Goal: Information Seeking & Learning: Learn about a topic

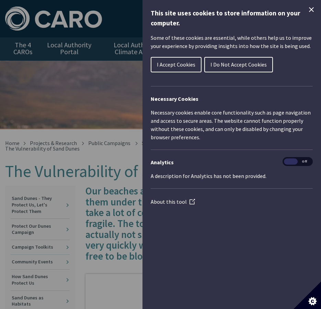
click at [242, 67] on span "I Do Not Accept Cookies" at bounding box center [238, 64] width 56 height 7
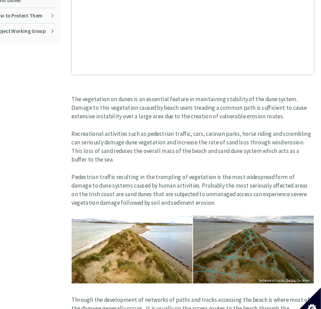
scroll to position [339, 1]
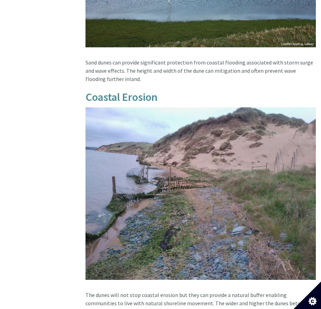
scroll to position [568, 0]
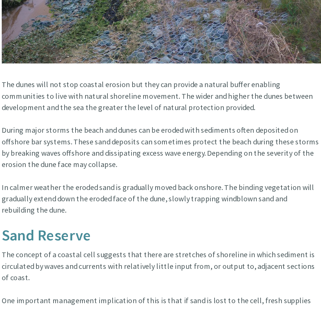
scroll to position [715, 28]
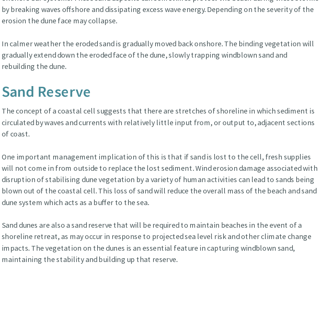
scroll to position [815, 28]
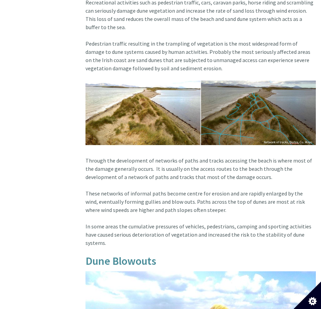
scroll to position [410, 0]
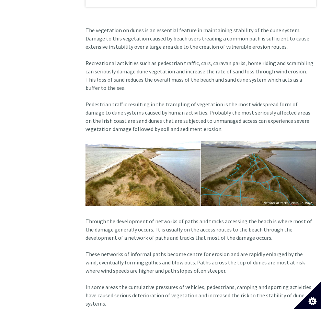
click at [163, 217] on article "Our beaches and dunes are so popular that we put them under tremendous pressure…" at bounding box center [200, 191] width 230 height 831
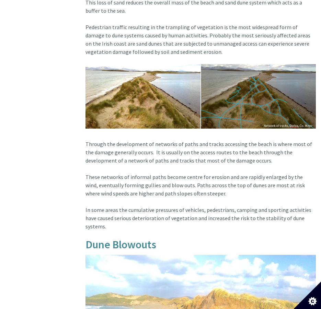
scroll to position [489, 0]
